Goal: Navigation & Orientation: Find specific page/section

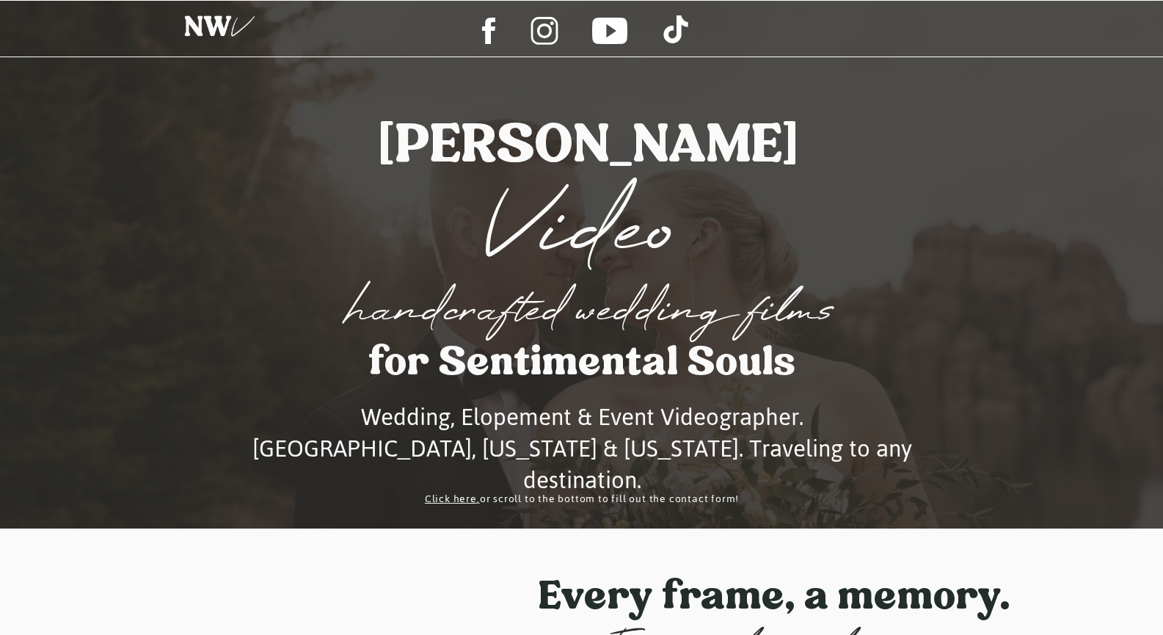
click at [236, 27] on div at bounding box center [220, 30] width 93 height 48
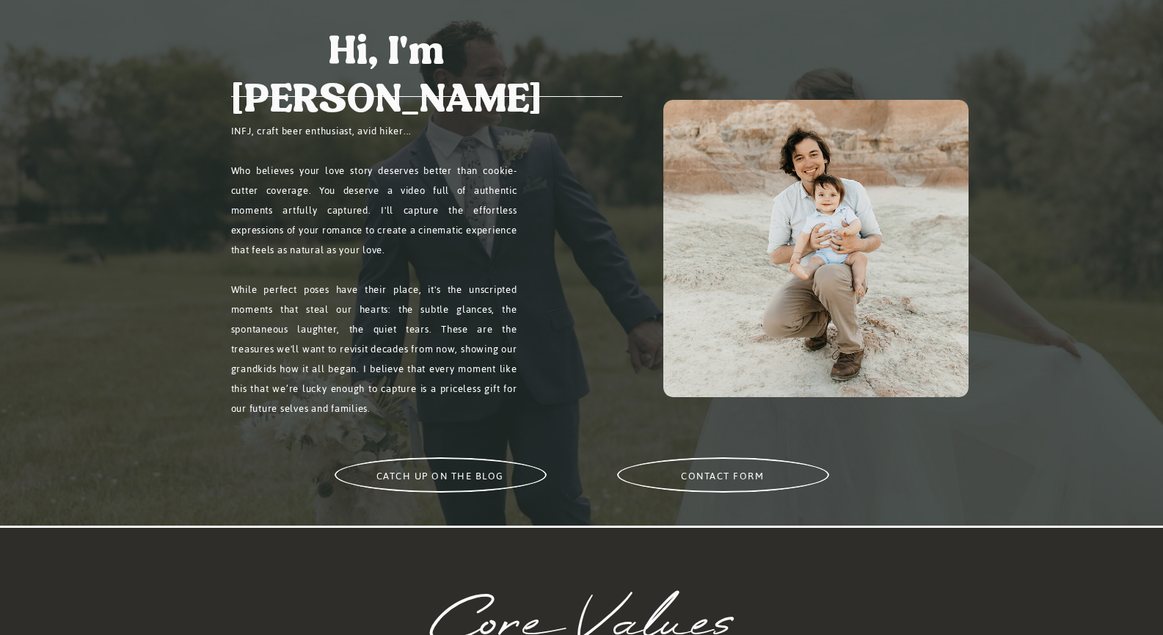
scroll to position [1108, 0]
click at [443, 478] on h2 "catch up on the blog" at bounding box center [440, 474] width 181 height 18
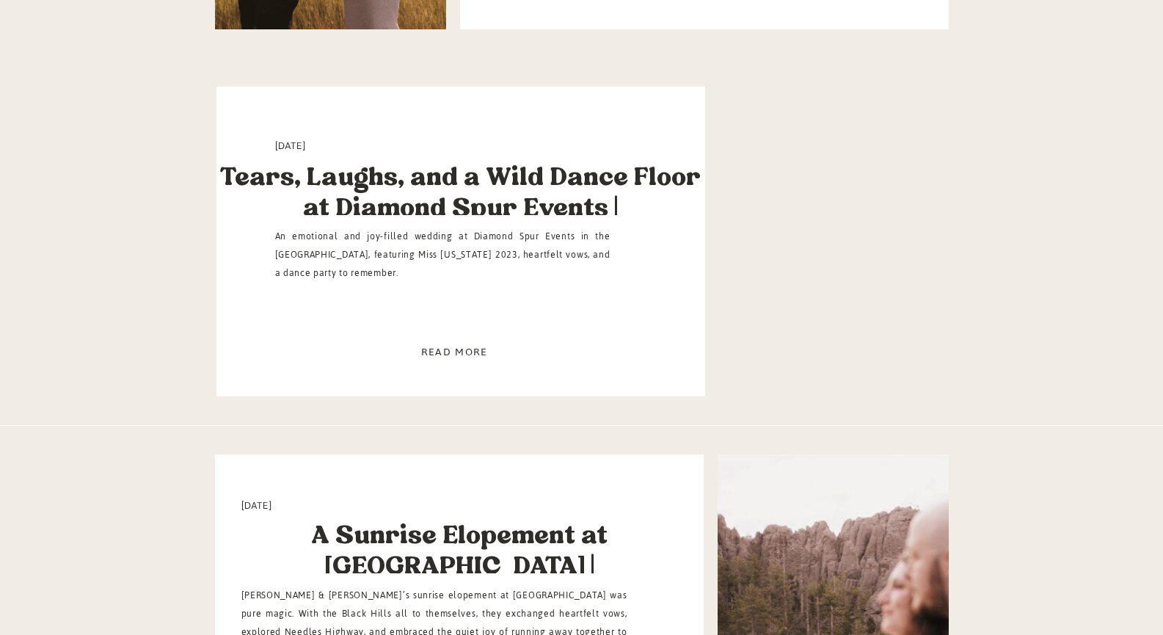
scroll to position [1047, 0]
